Goal: Information Seeking & Learning: Find specific fact

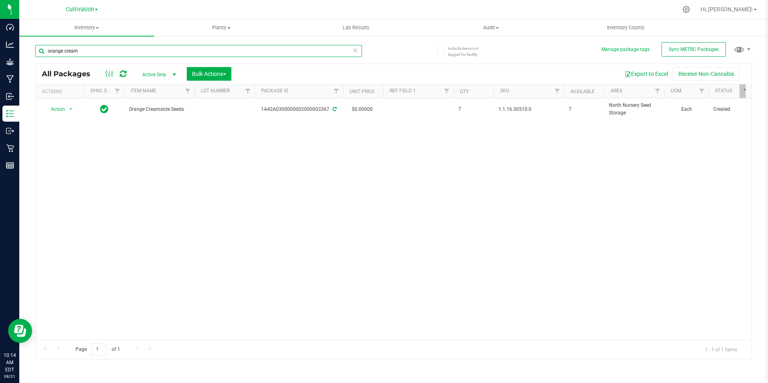
drag, startPoint x: 89, startPoint y: 47, endPoint x: -7, endPoint y: 34, distance: 96.8
click at [0, 34] on html "Dashboard Analytics Grow Manufacturing Inbound Inventory Outbound Retail Report…" at bounding box center [384, 191] width 768 height 383
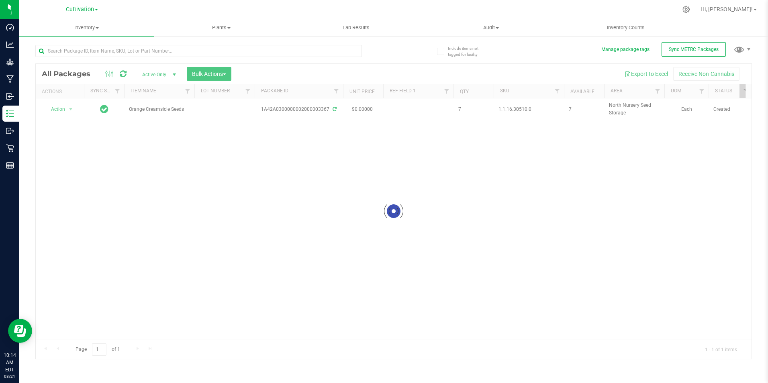
click at [93, 10] on span "Cultivation" at bounding box center [80, 9] width 28 height 7
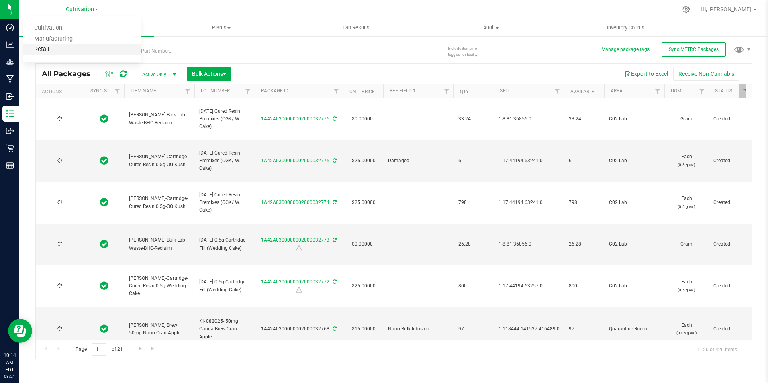
type input "[DATE]"
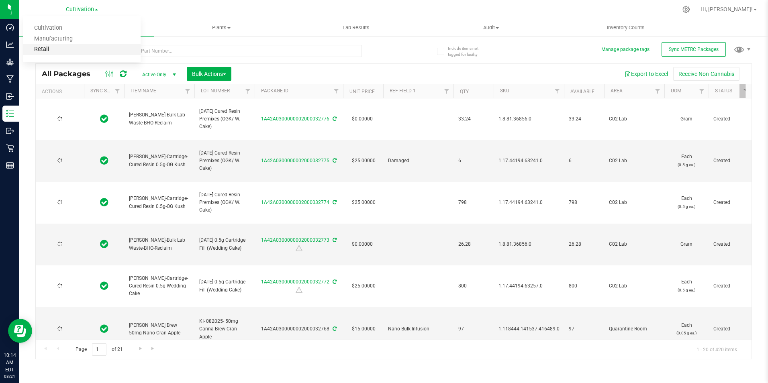
type input "[DATE]"
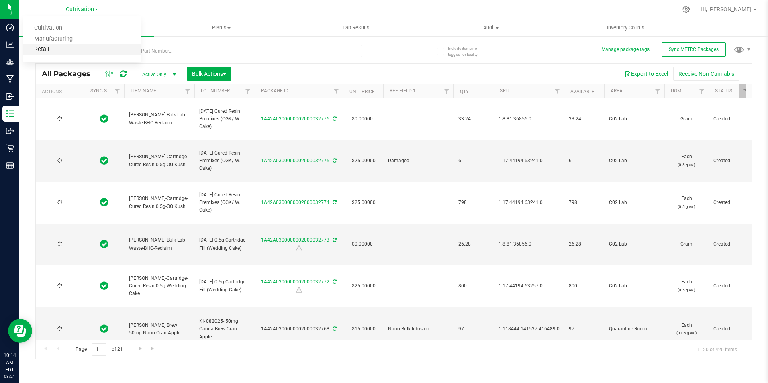
type input "[DATE]"
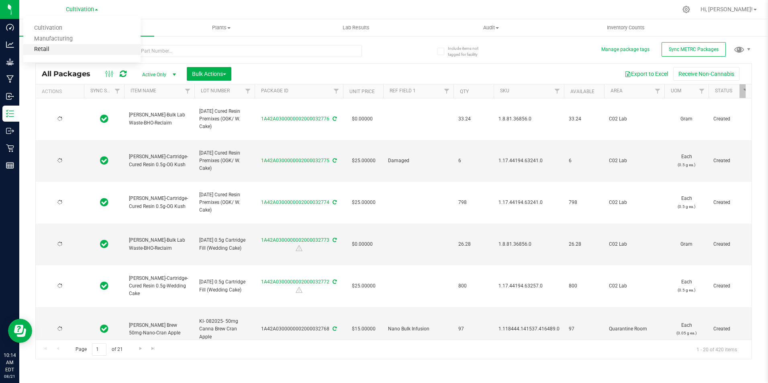
type input "[DATE]"
click at [67, 51] on link "Retail" at bounding box center [81, 49] width 117 height 11
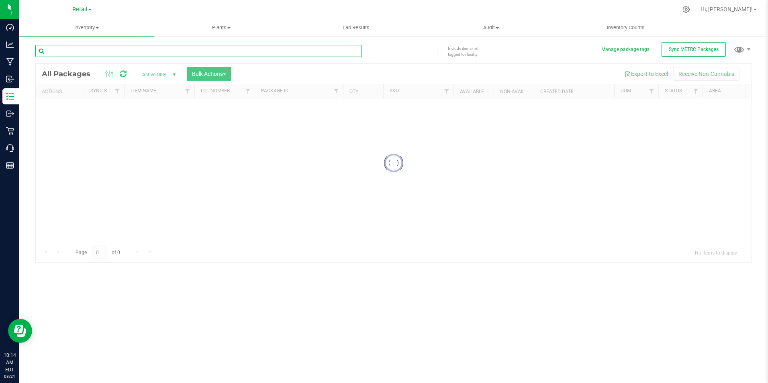
click at [82, 49] on input "text" at bounding box center [198, 51] width 326 height 12
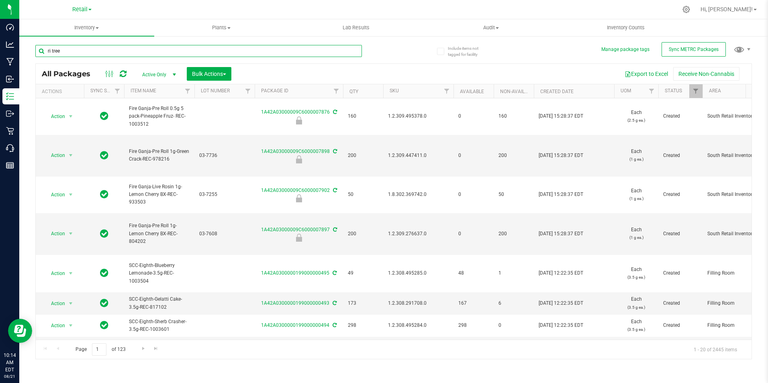
type input "ri tree"
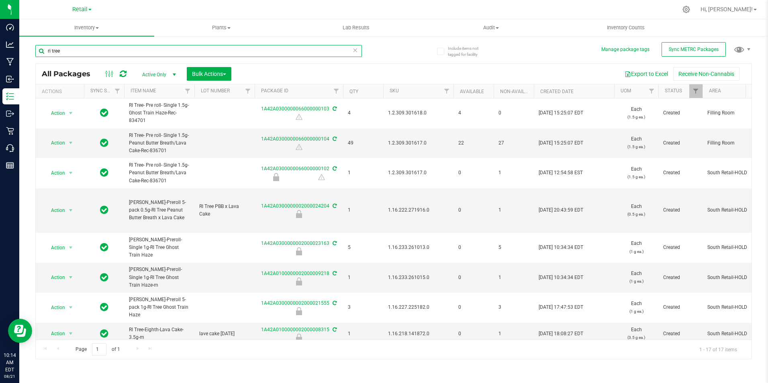
drag, startPoint x: 81, startPoint y: 51, endPoint x: -2, endPoint y: 43, distance: 83.4
click at [0, 43] on html "Dashboard Analytics Manufacturing Inbound Inventory Outbound Retail Call Center…" at bounding box center [384, 191] width 768 height 383
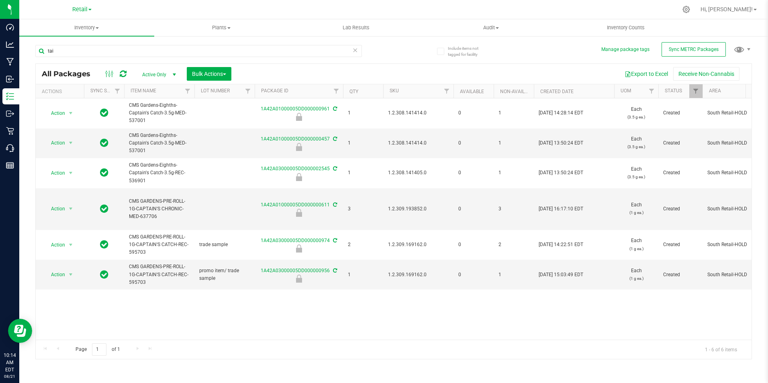
click at [153, 71] on span "Active Only" at bounding box center [157, 74] width 44 height 11
click at [158, 88] on li "Active Only" at bounding box center [156, 87] width 43 height 12
click at [79, 53] on input "tai" at bounding box center [198, 51] width 326 height 12
type input "t"
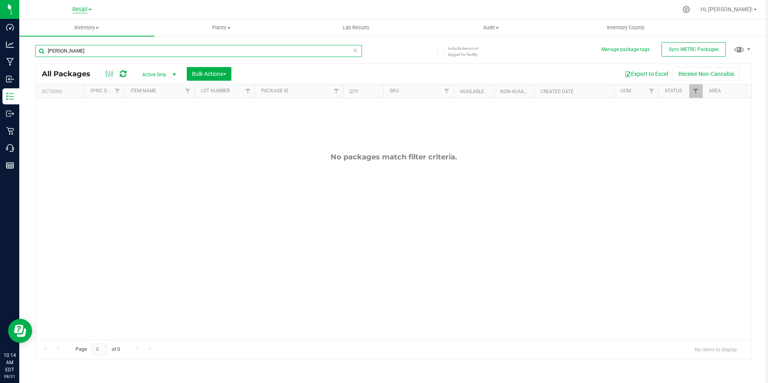
type input "[PERSON_NAME]"
click at [84, 10] on span "Retail" at bounding box center [79, 9] width 15 height 7
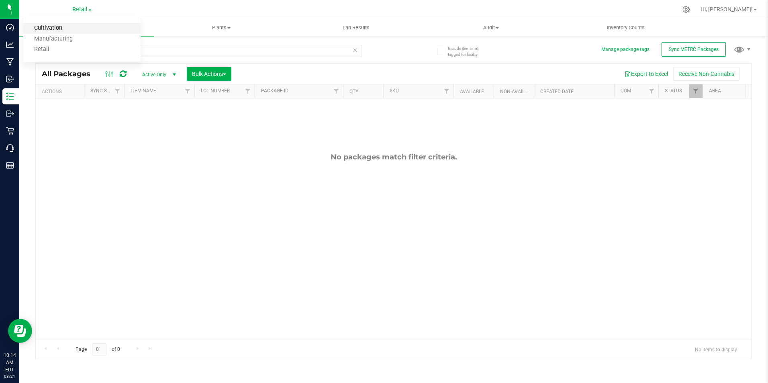
click at [75, 30] on link "Cultivation" at bounding box center [81, 28] width 117 height 11
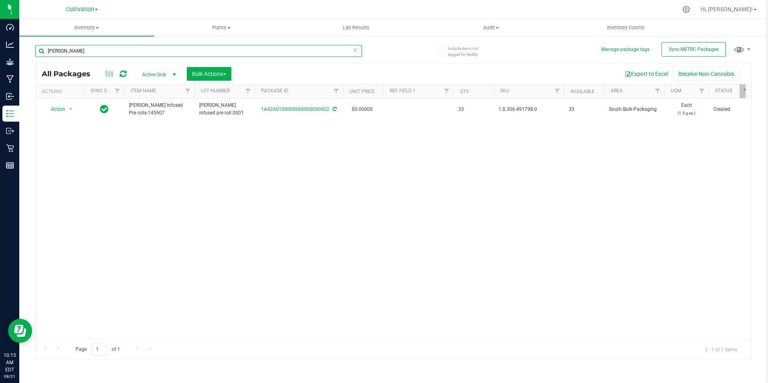
drag, startPoint x: 79, startPoint y: 52, endPoint x: 19, endPoint y: 40, distance: 61.0
click at [19, 40] on div "Include items not tagged for facility Manage package tags Sync METRC Packages m…" at bounding box center [393, 157] width 748 height 245
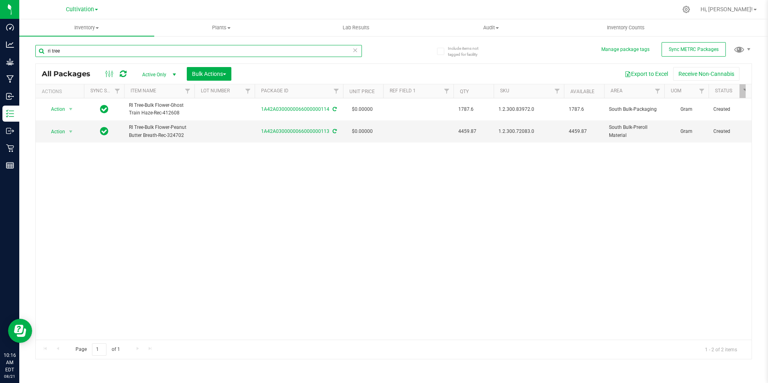
type input "ri tree"
click at [79, 5] on div "Cultivation Cultivation Manufacturing Retail" at bounding box center [82, 9] width 32 height 10
click at [80, 9] on span "Cultivation" at bounding box center [80, 9] width 28 height 7
click at [81, 50] on link "Retail" at bounding box center [81, 49] width 117 height 11
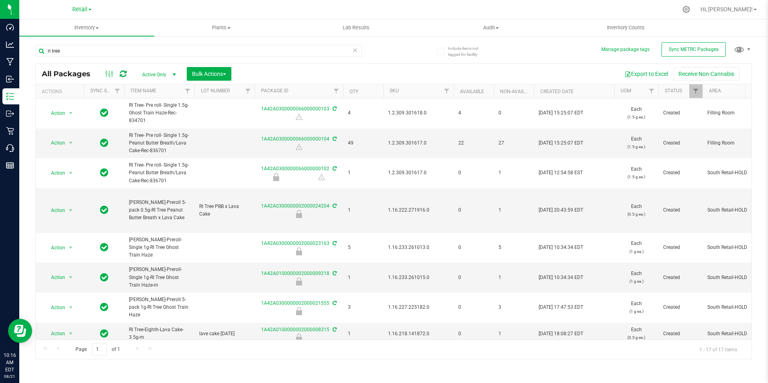
click at [390, 75] on div "Export to Excel Receive Non-Cannabis" at bounding box center [491, 74] width 508 height 14
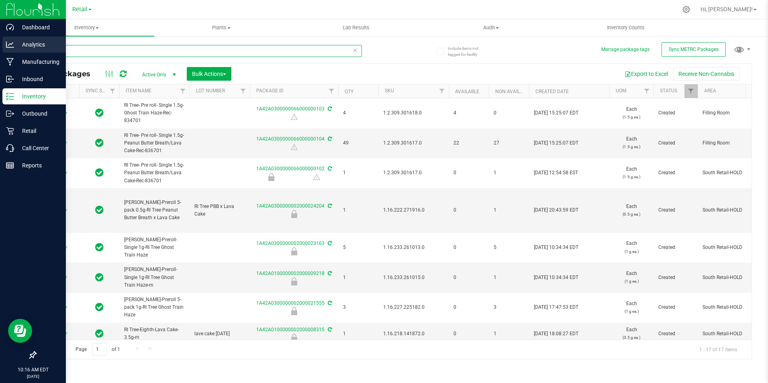
drag, startPoint x: 84, startPoint y: 54, endPoint x: 12, endPoint y: 49, distance: 72.1
click at [12, 49] on div "Dashboard Analytics Manufacturing Inbound Inventory Outbound Retail Call Center…" at bounding box center [384, 191] width 768 height 383
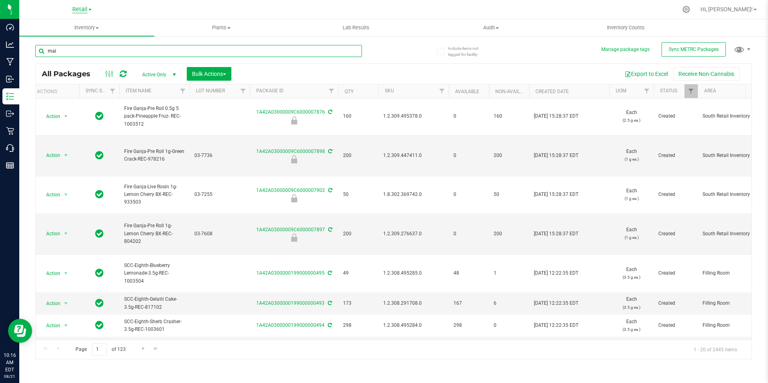
type input "mai"
click at [81, 6] on span "Retail" at bounding box center [79, 9] width 15 height 7
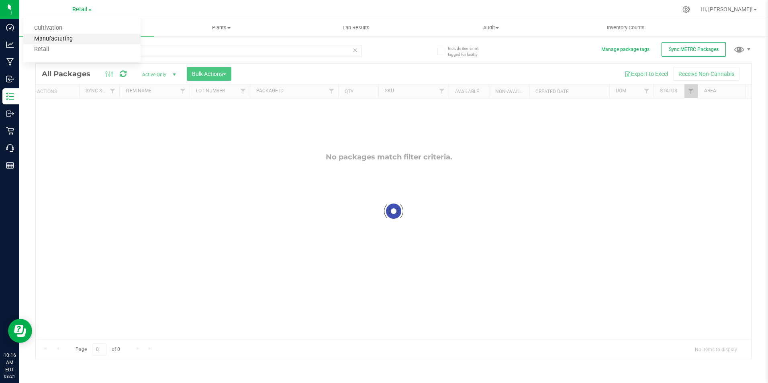
click at [65, 37] on link "Manufacturing" at bounding box center [81, 39] width 117 height 11
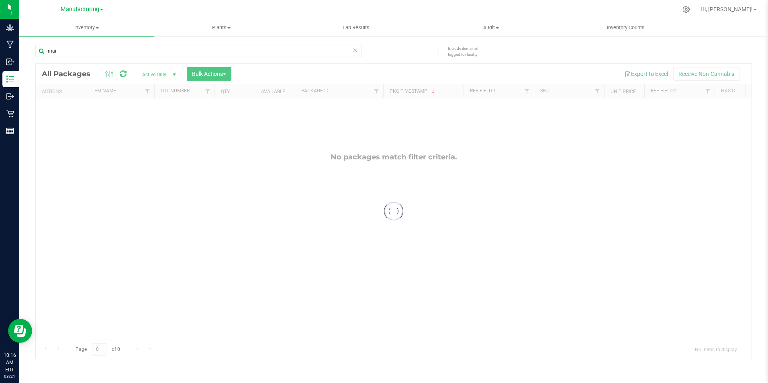
click at [81, 6] on span "Manufacturing" at bounding box center [80, 9] width 39 height 7
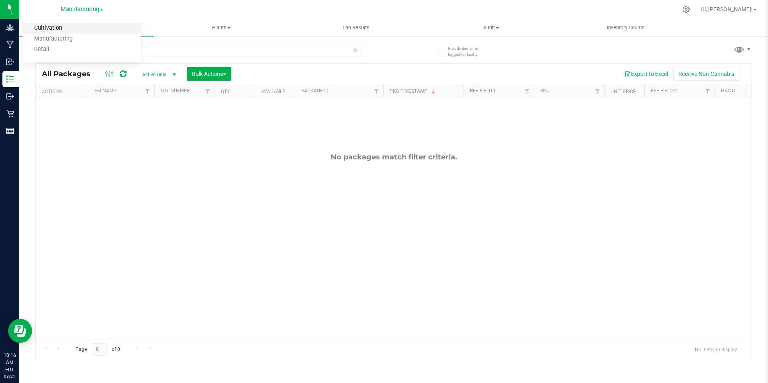
click at [73, 27] on link "Cultivation" at bounding box center [81, 28] width 117 height 11
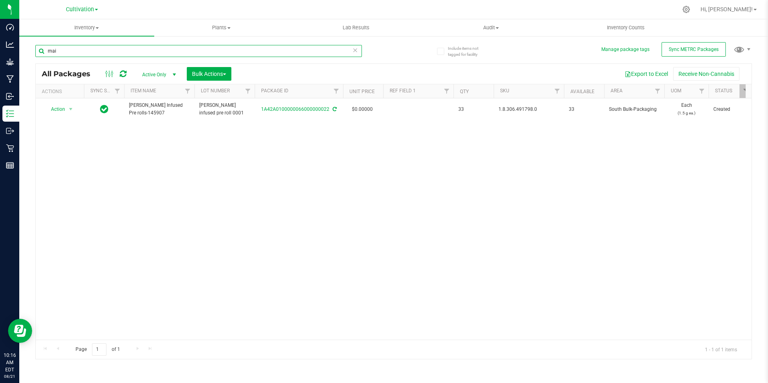
drag, startPoint x: 73, startPoint y: 52, endPoint x: 23, endPoint y: 46, distance: 50.9
click at [23, 46] on div "Include items not tagged for facility Manage package tags Sync METRC Packages m…" at bounding box center [393, 157] width 748 height 245
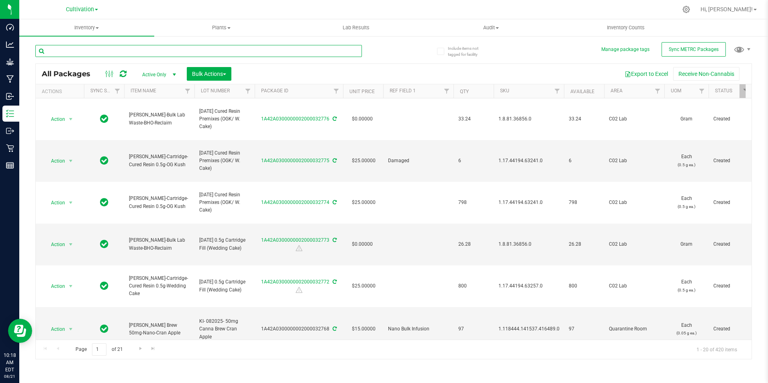
click at [87, 48] on input "text" at bounding box center [198, 51] width 326 height 12
type input "ri tree"
click at [83, 11] on span "Cultivation" at bounding box center [80, 9] width 28 height 7
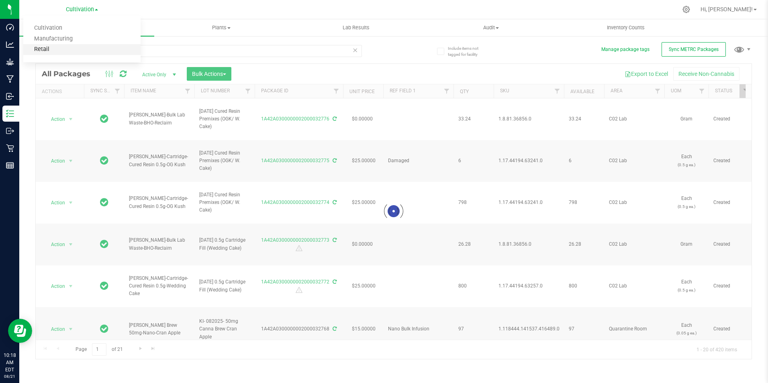
click at [71, 49] on link "Retail" at bounding box center [81, 49] width 117 height 11
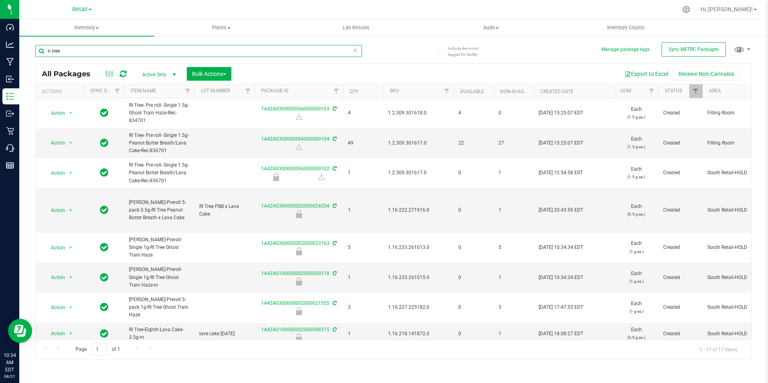
drag, startPoint x: 68, startPoint y: 54, endPoint x: -2, endPoint y: 48, distance: 69.7
click at [0, 48] on html "Dashboard Analytics Manufacturing Inbound Inventory Outbound Retail Call Center…" at bounding box center [384, 191] width 768 height 383
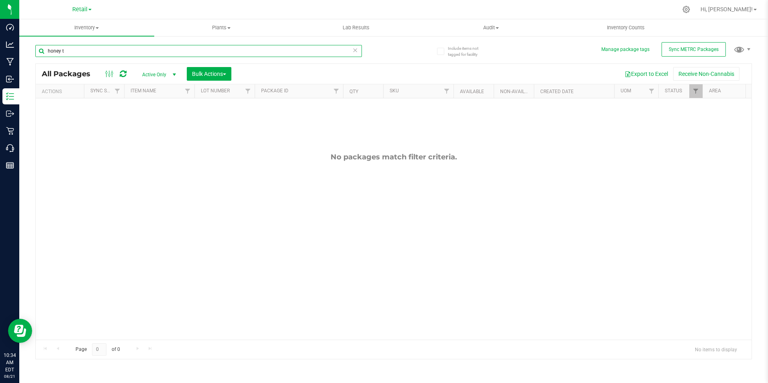
type input "honey"
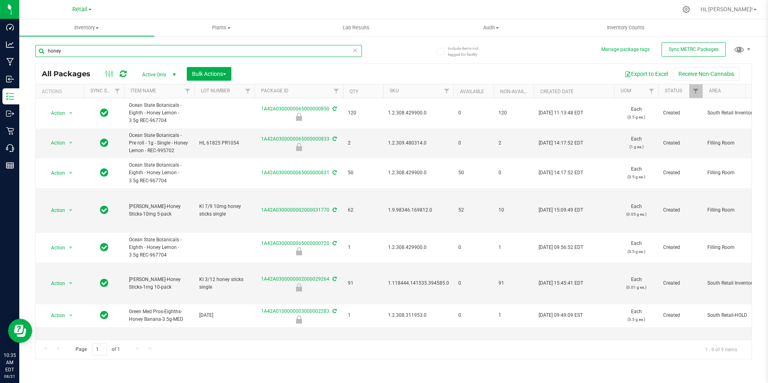
drag, startPoint x: 67, startPoint y: 52, endPoint x: -80, endPoint y: 14, distance: 151.2
click at [0, 14] on html "Dashboard Analytics Manufacturing Inbound Inventory Outbound Retail Call Center…" at bounding box center [384, 191] width 768 height 383
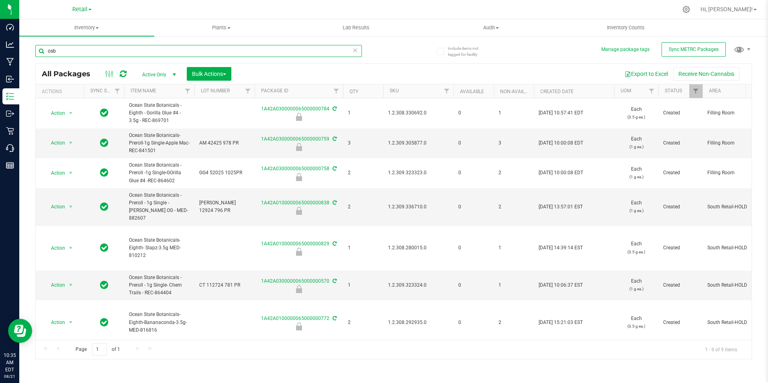
type input "osb"
drag, startPoint x: 70, startPoint y: 52, endPoint x: -21, endPoint y: 40, distance: 91.9
click at [0, 40] on html "Dashboard Analytics Manufacturing Inbound Inventory Outbound Retail Call Center…" at bounding box center [384, 191] width 768 height 383
type input "sherb"
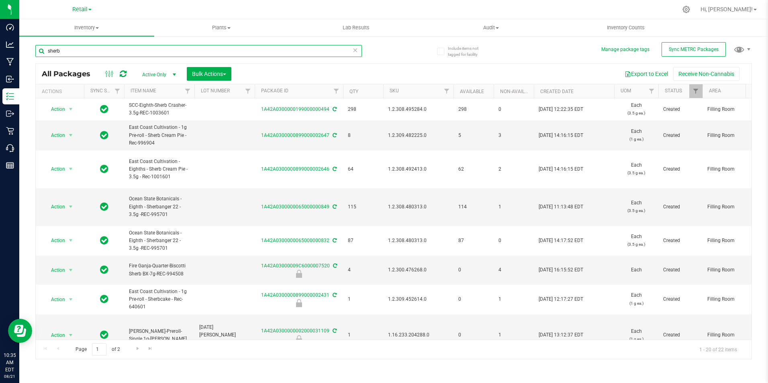
drag, startPoint x: 83, startPoint y: 51, endPoint x: -25, endPoint y: 42, distance: 108.8
click at [0, 42] on html "Dashboard Analytics Manufacturing Inbound Inventory Outbound Retail Call Center…" at bounding box center [384, 191] width 768 height 383
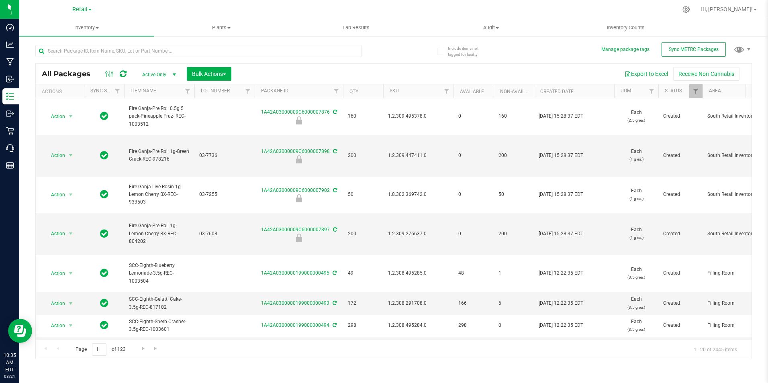
click at [383, 72] on div "Export to Excel Receive Non-Cannabis" at bounding box center [491, 74] width 508 height 14
click at [79, 50] on input "text" at bounding box center [198, 51] width 326 height 12
click at [84, 44] on div at bounding box center [214, 51] width 358 height 26
click at [93, 54] on input "text" at bounding box center [198, 51] width 326 height 12
type input "marker"
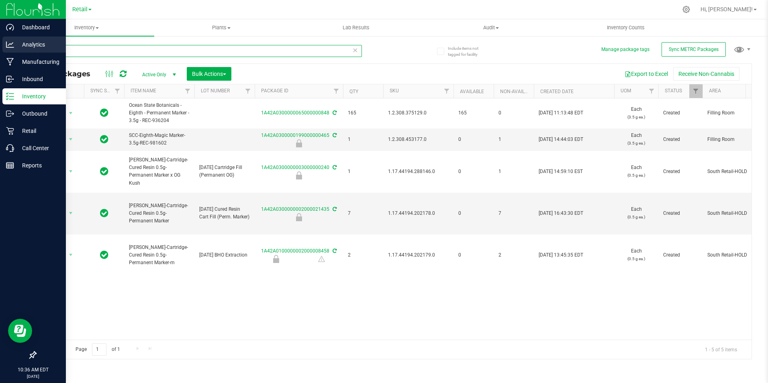
drag, startPoint x: 67, startPoint y: 51, endPoint x: 17, endPoint y: 46, distance: 50.4
click at [15, 47] on div "Dashboard Analytics Manufacturing Inbound Inventory Outbound Retail Call Center…" at bounding box center [384, 191] width 768 height 383
